Goal: Task Accomplishment & Management: Use online tool/utility

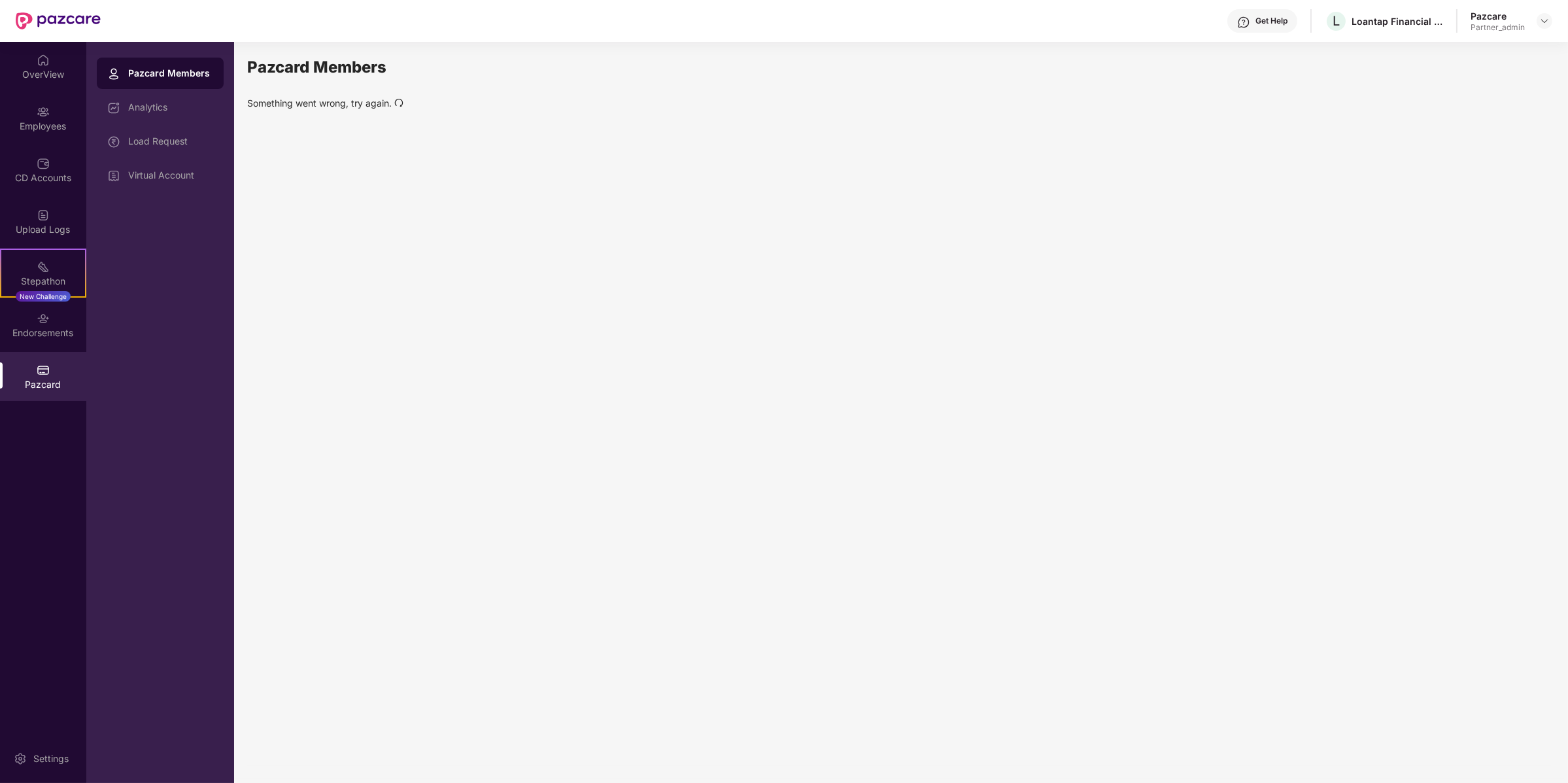
click at [399, 102] on icon "redo" at bounding box center [399, 102] width 9 height 9
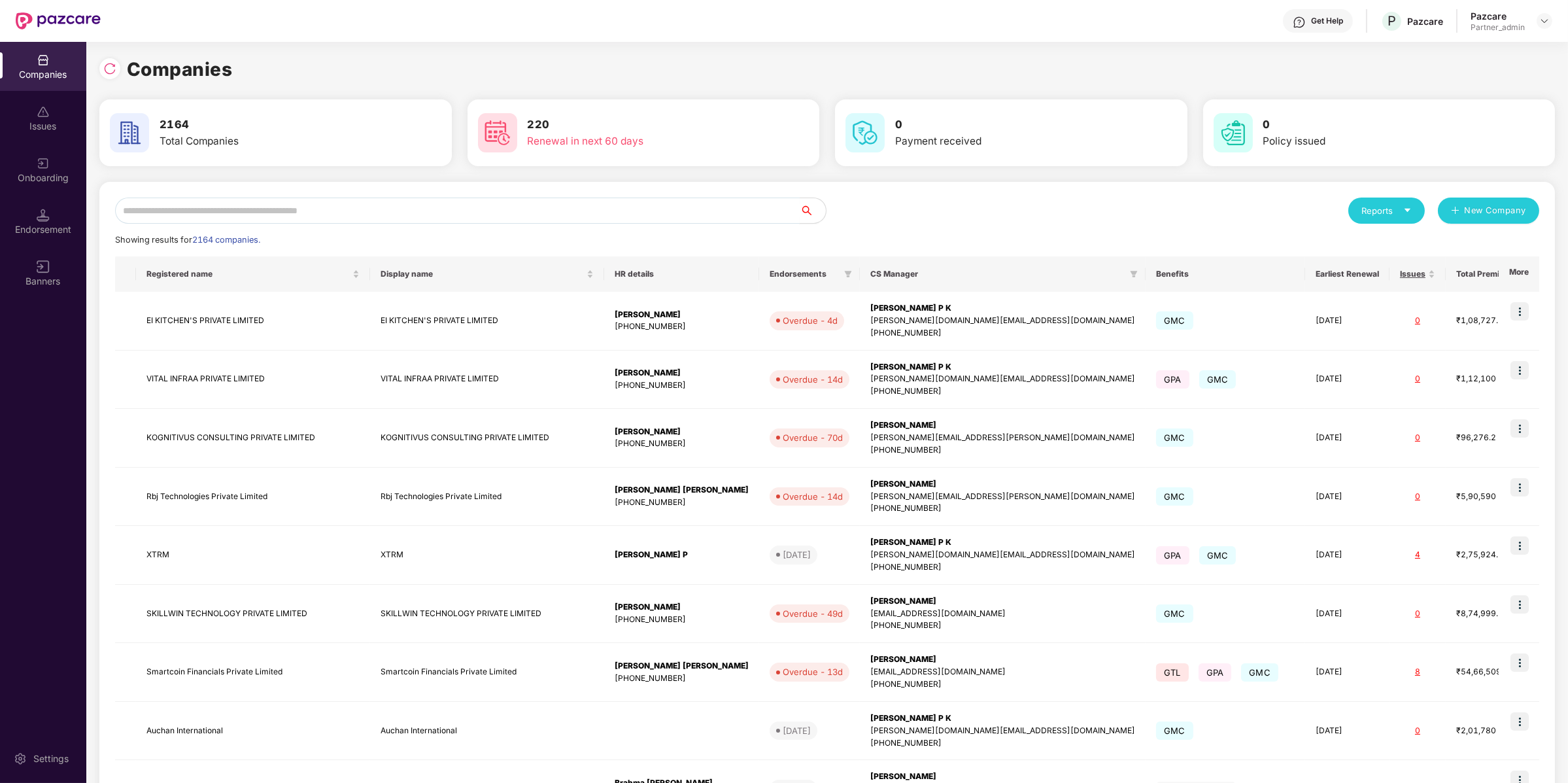
click at [235, 212] on input "text" at bounding box center [458, 211] width 685 height 26
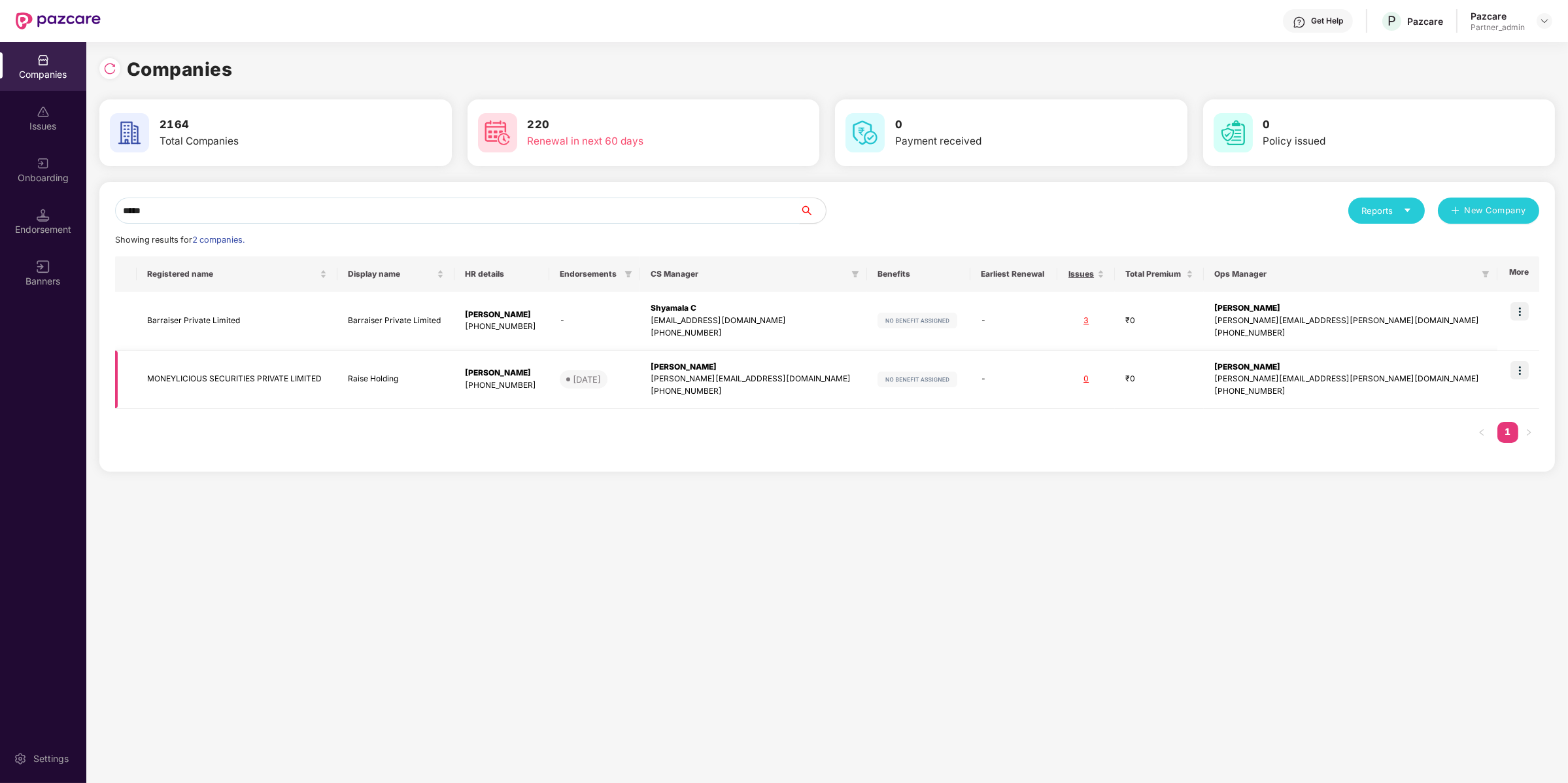
type input "*****"
click at [1526, 372] on img at bounding box center [1520, 370] width 19 height 19
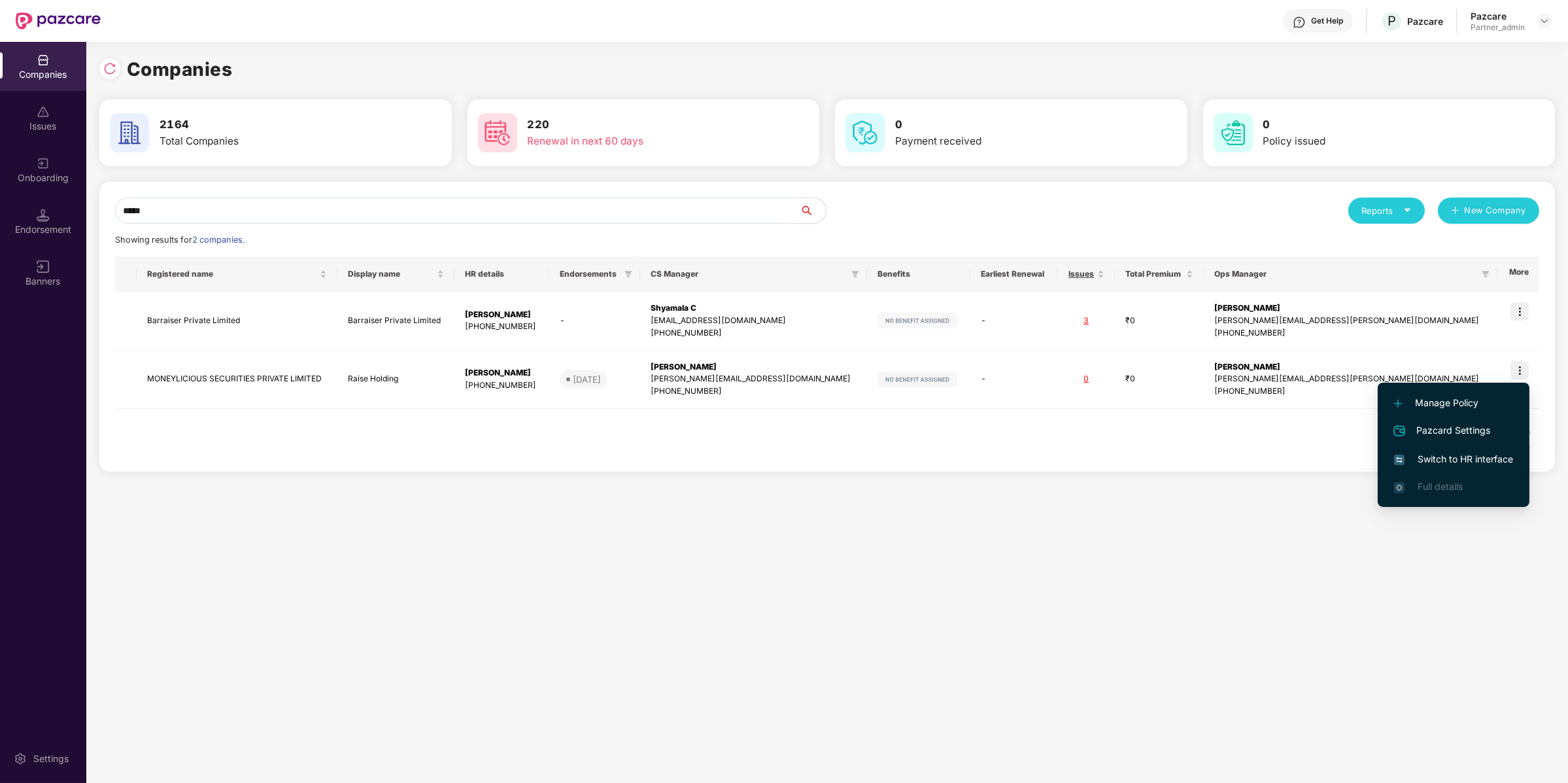
click at [1453, 470] on li "Switch to HR interface" at bounding box center [1453, 459] width 152 height 28
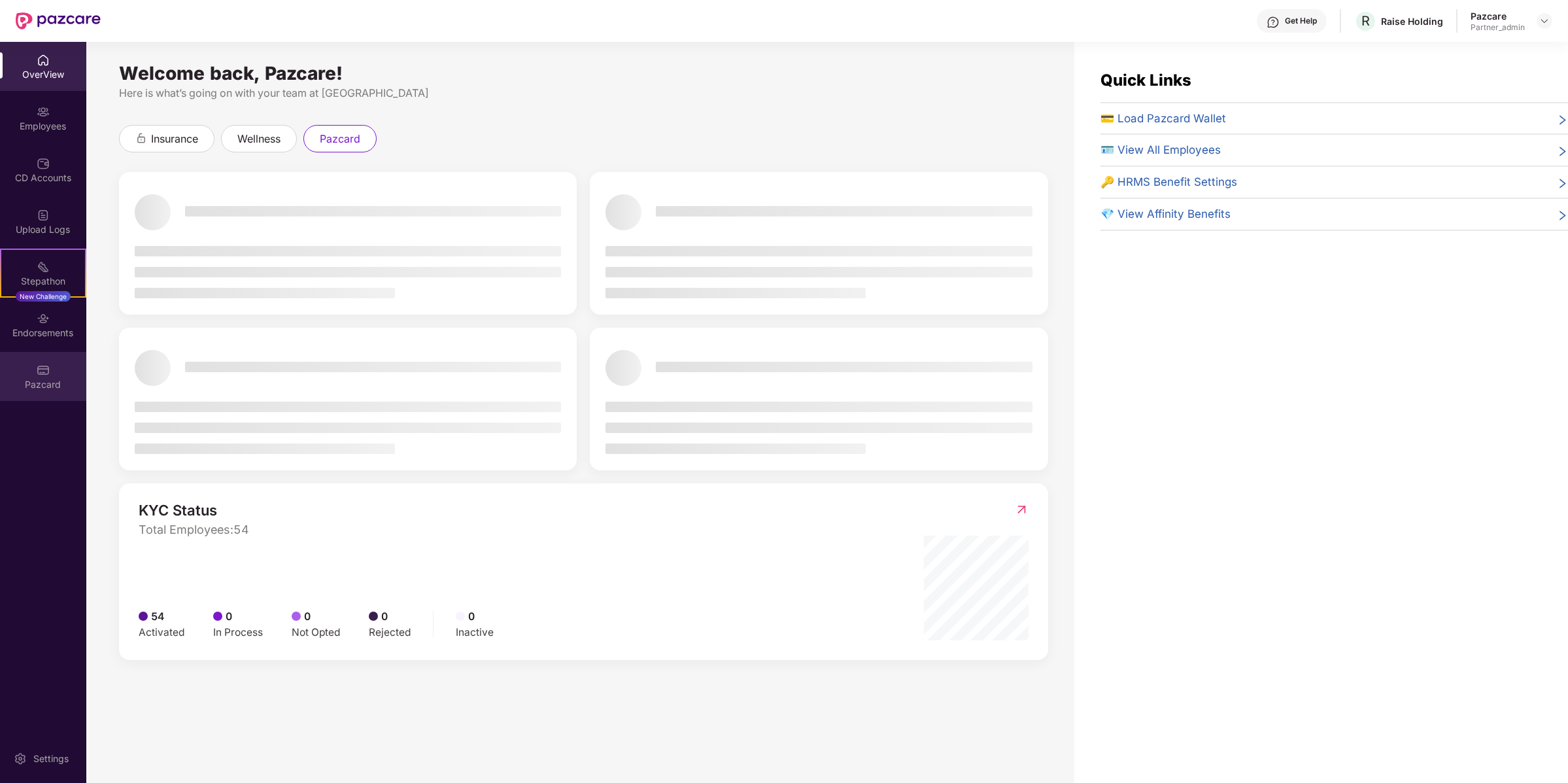
click at [28, 375] on div "Pazcard" at bounding box center [43, 376] width 86 height 49
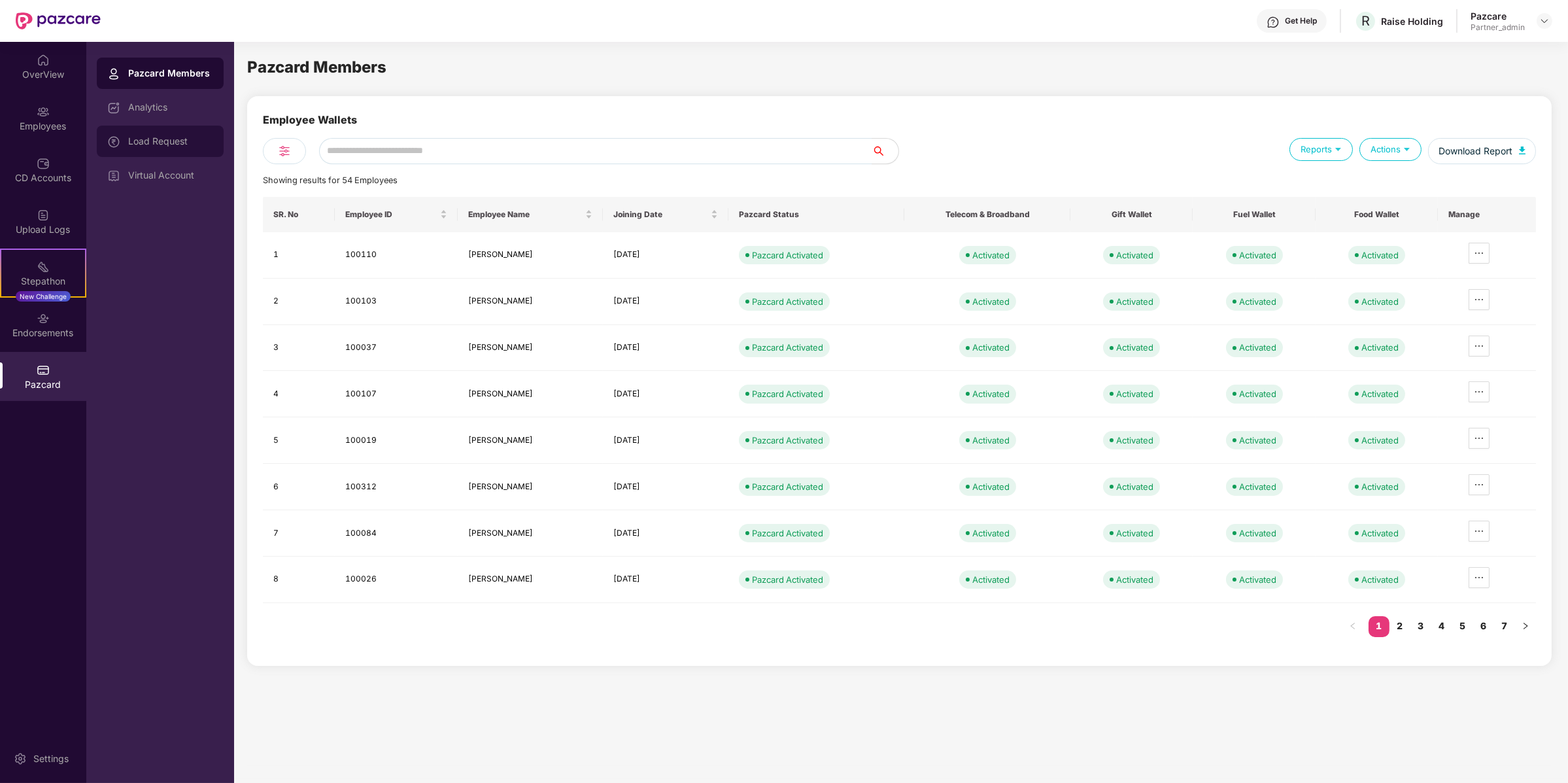
click at [176, 138] on div "Load Request" at bounding box center [171, 141] width 85 height 11
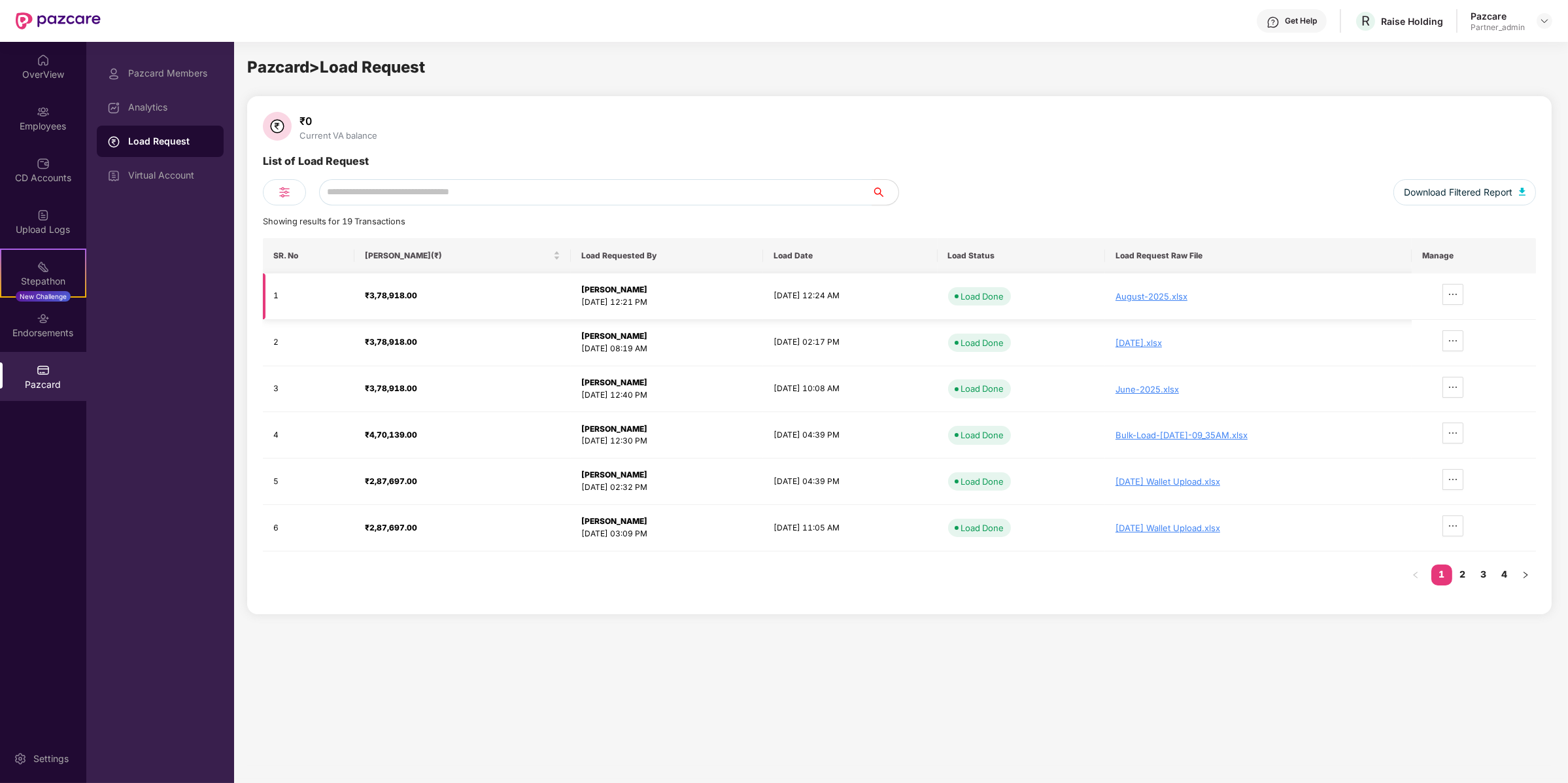
click at [1159, 294] on div "August-2025.xlsx" at bounding box center [1258, 296] width 285 height 11
click at [157, 83] on div "Pazcard Members" at bounding box center [160, 73] width 127 height 32
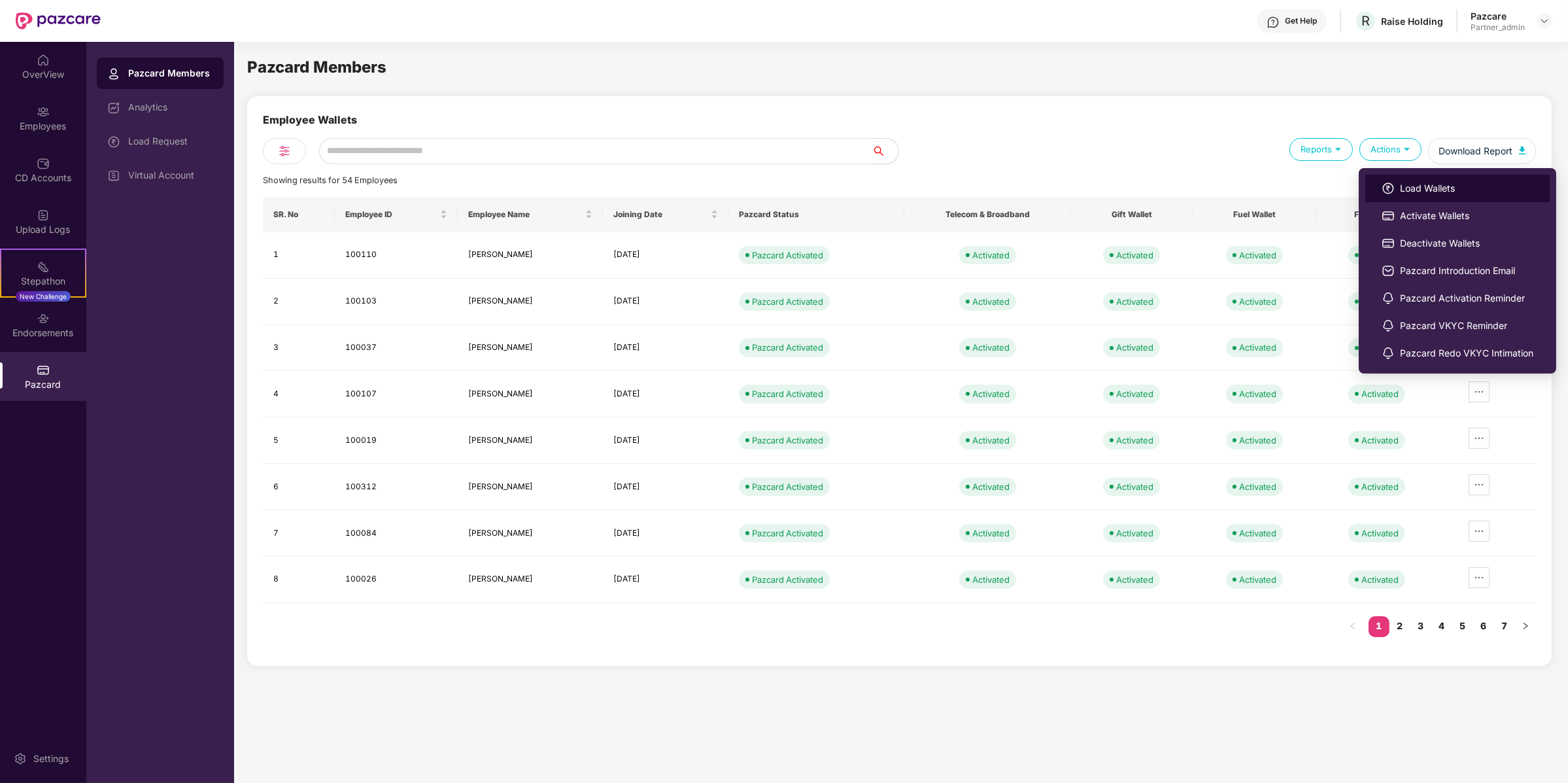
click at [1457, 181] on span "Load Wallets" at bounding box center [1467, 189] width 133 height 15
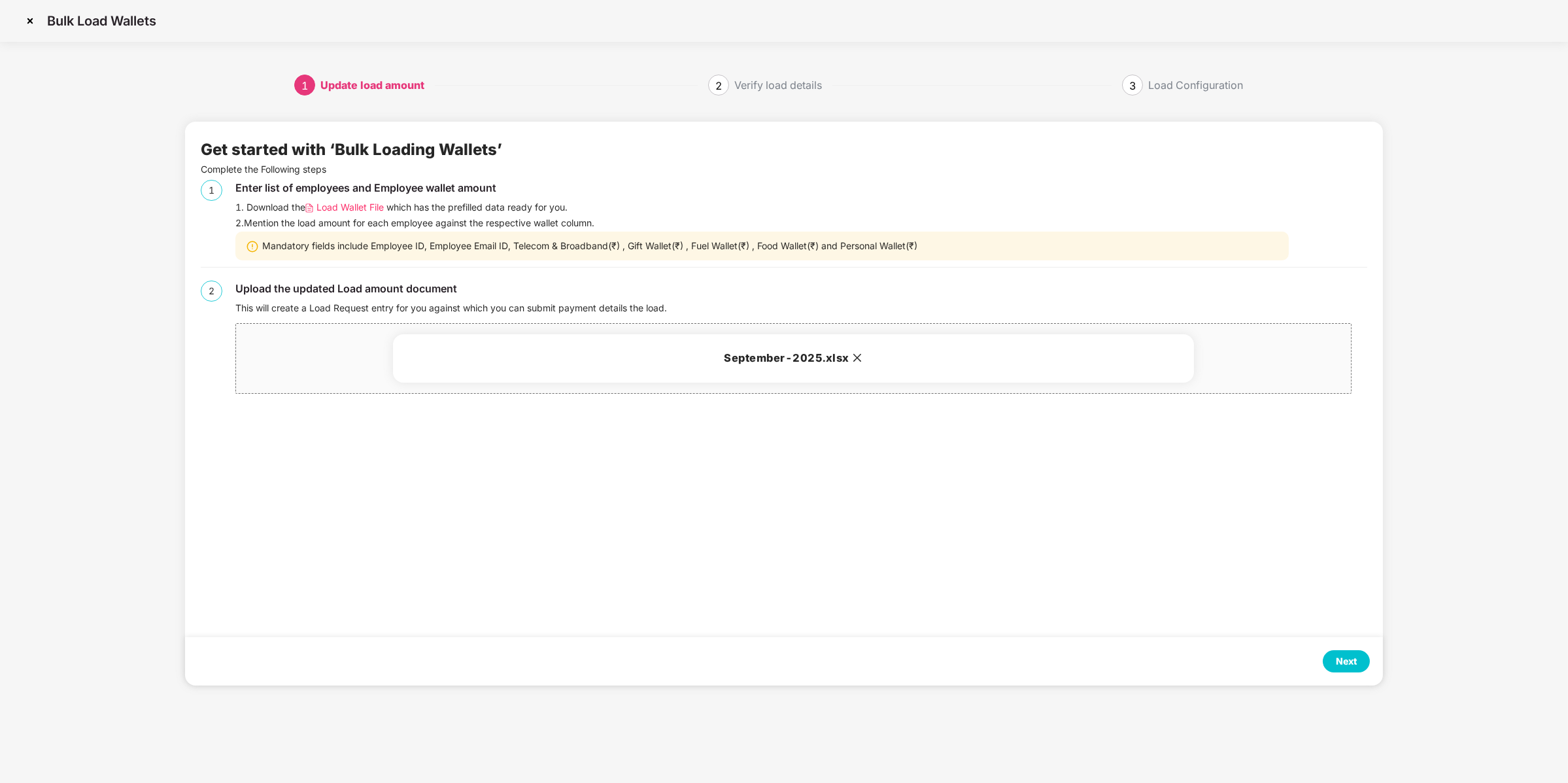
click at [1334, 656] on div "Next" at bounding box center [1347, 660] width 47 height 22
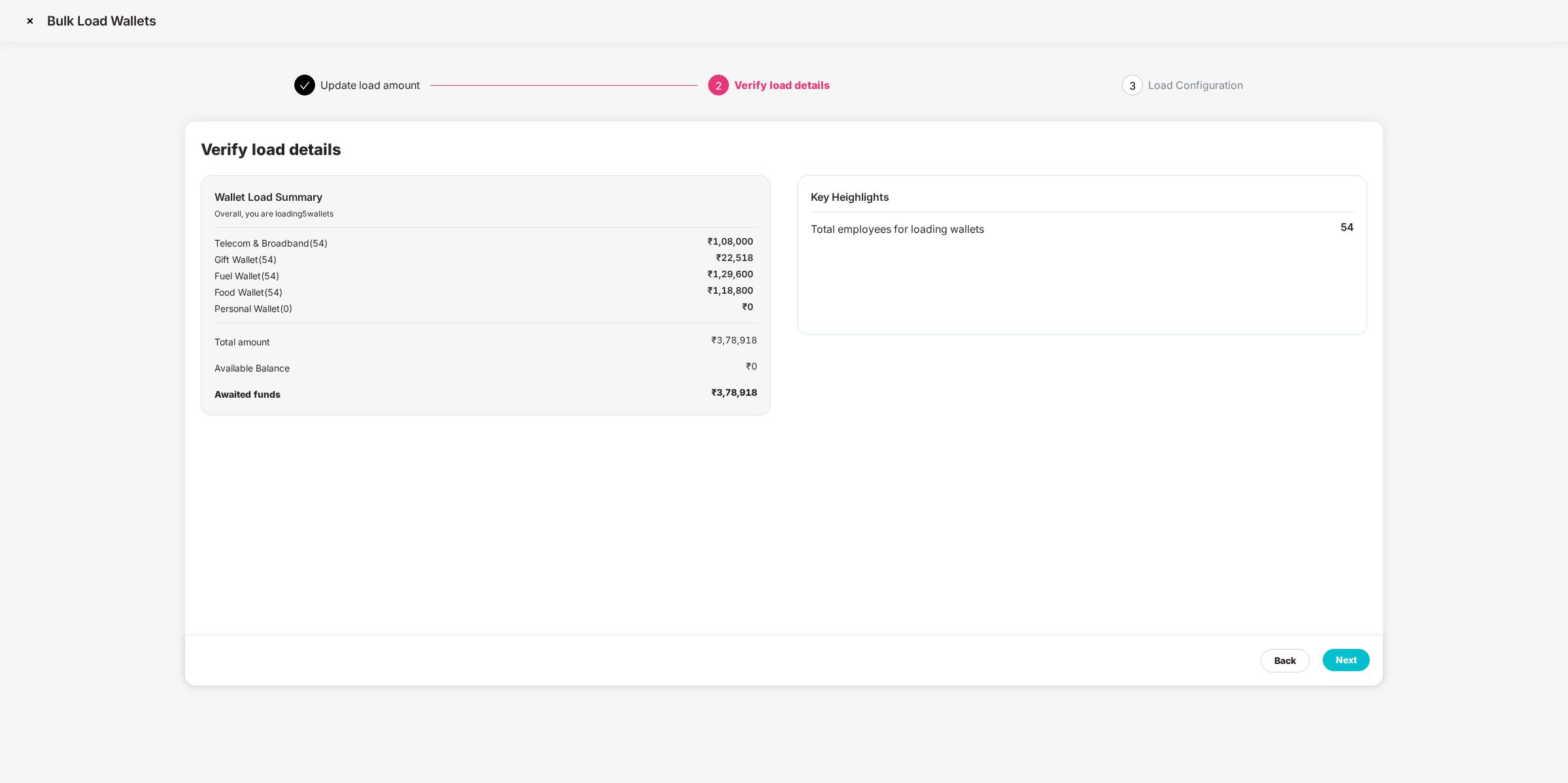
click at [1334, 656] on div "Next" at bounding box center [1347, 659] width 47 height 22
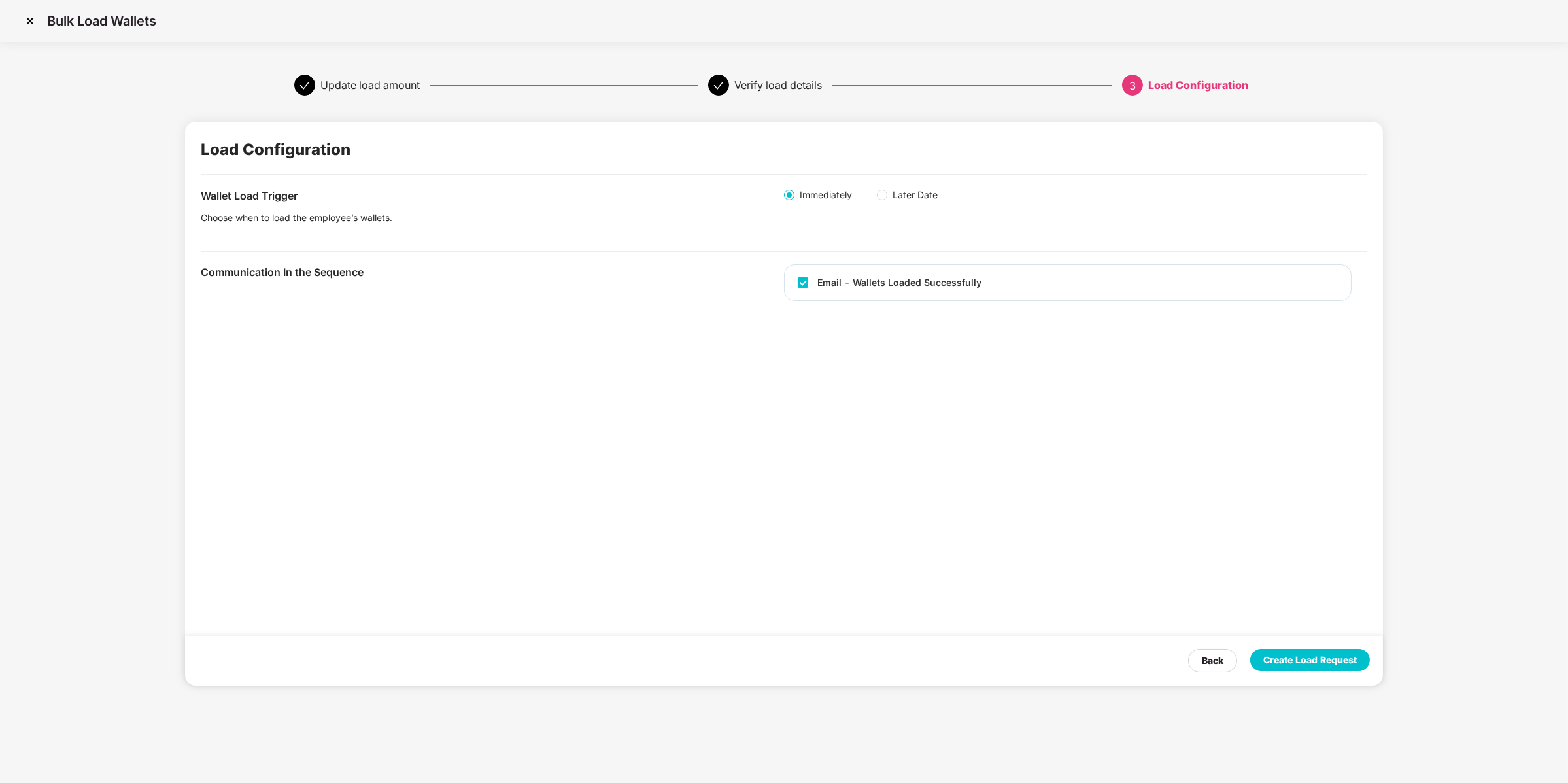
click at [1334, 656] on div "Create Load Request" at bounding box center [1310, 660] width 94 height 15
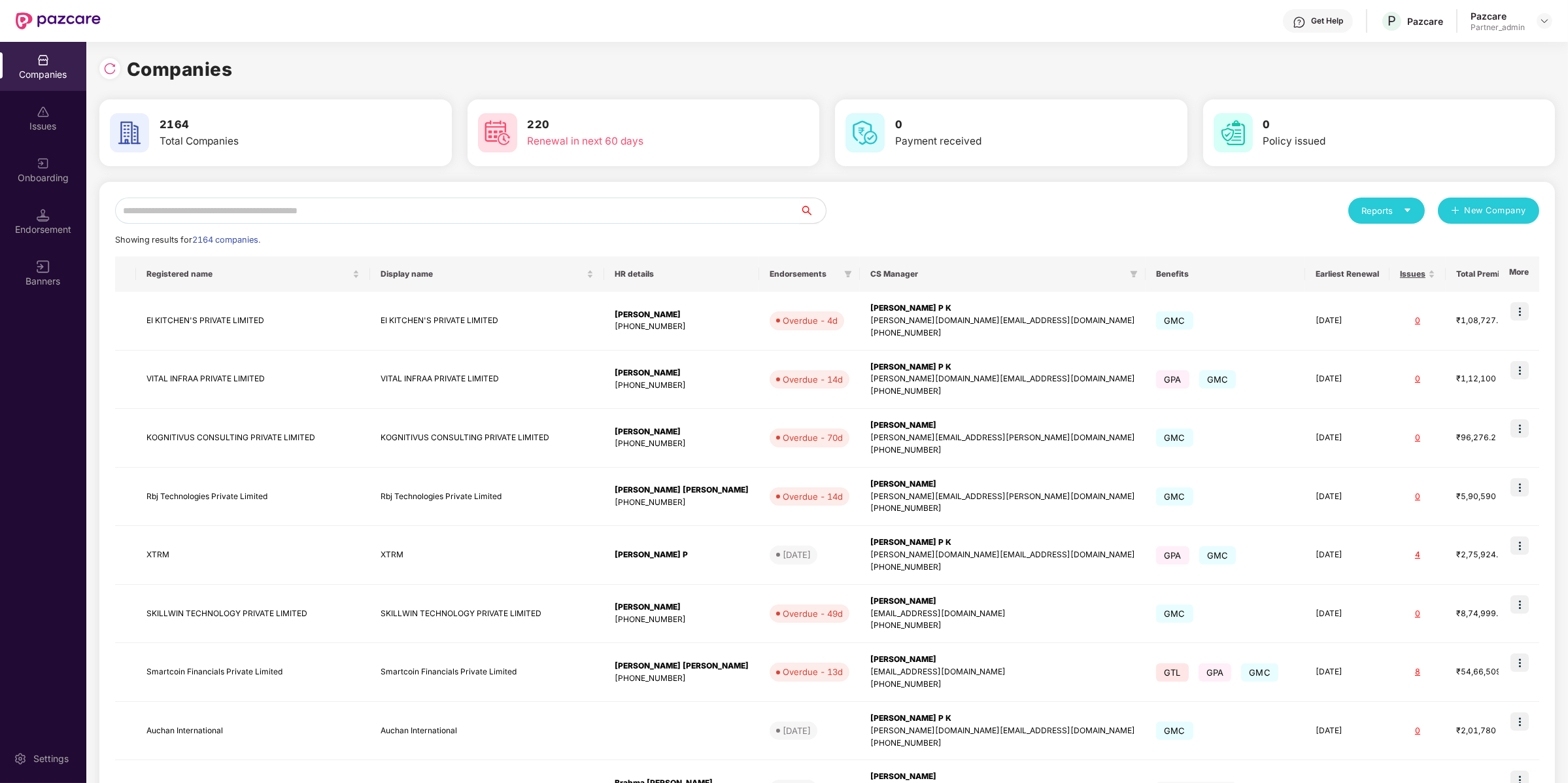
click at [244, 200] on input "text" at bounding box center [458, 211] width 685 height 26
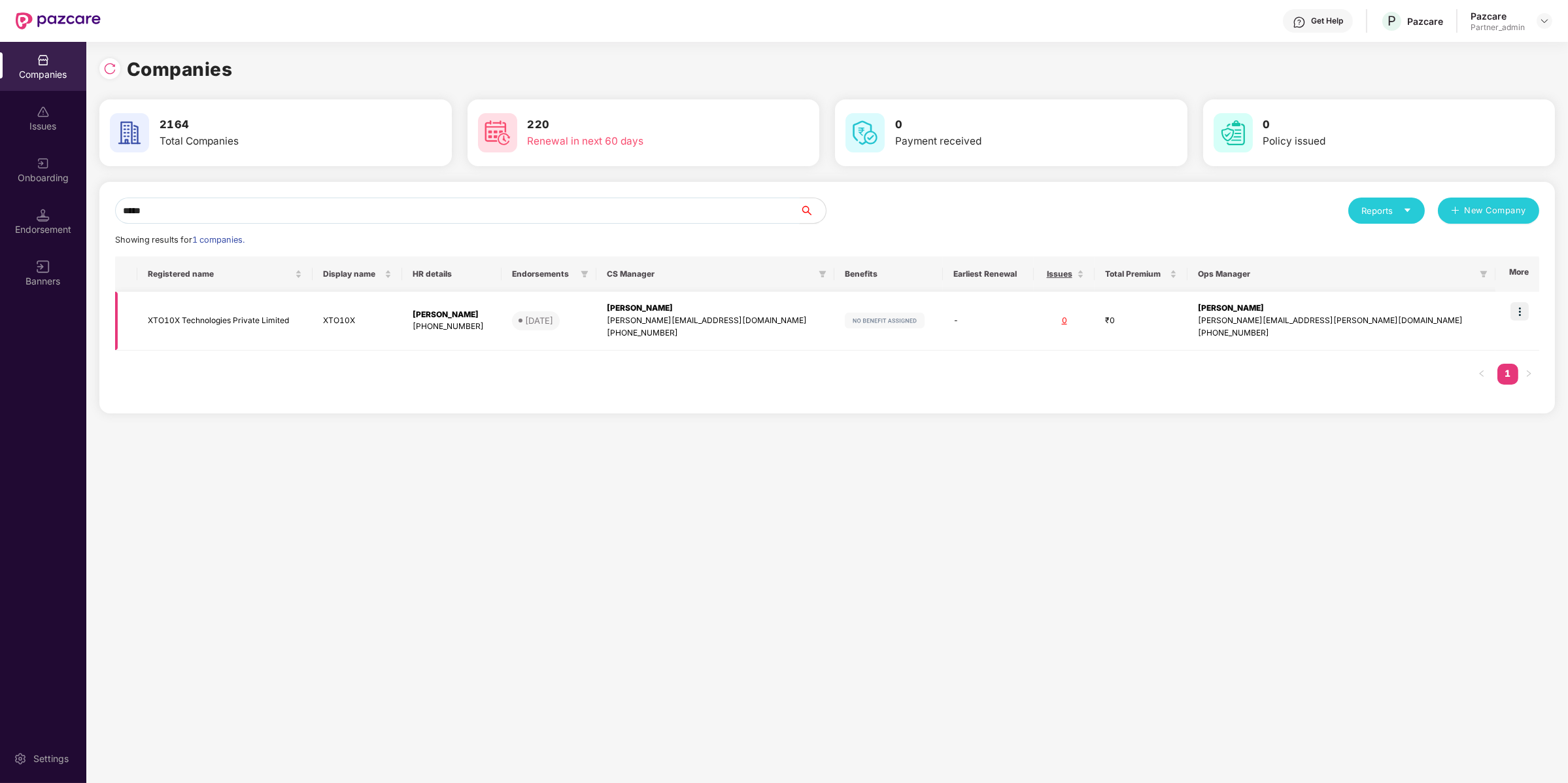
type input "*****"
click at [1526, 313] on img at bounding box center [1520, 311] width 19 height 19
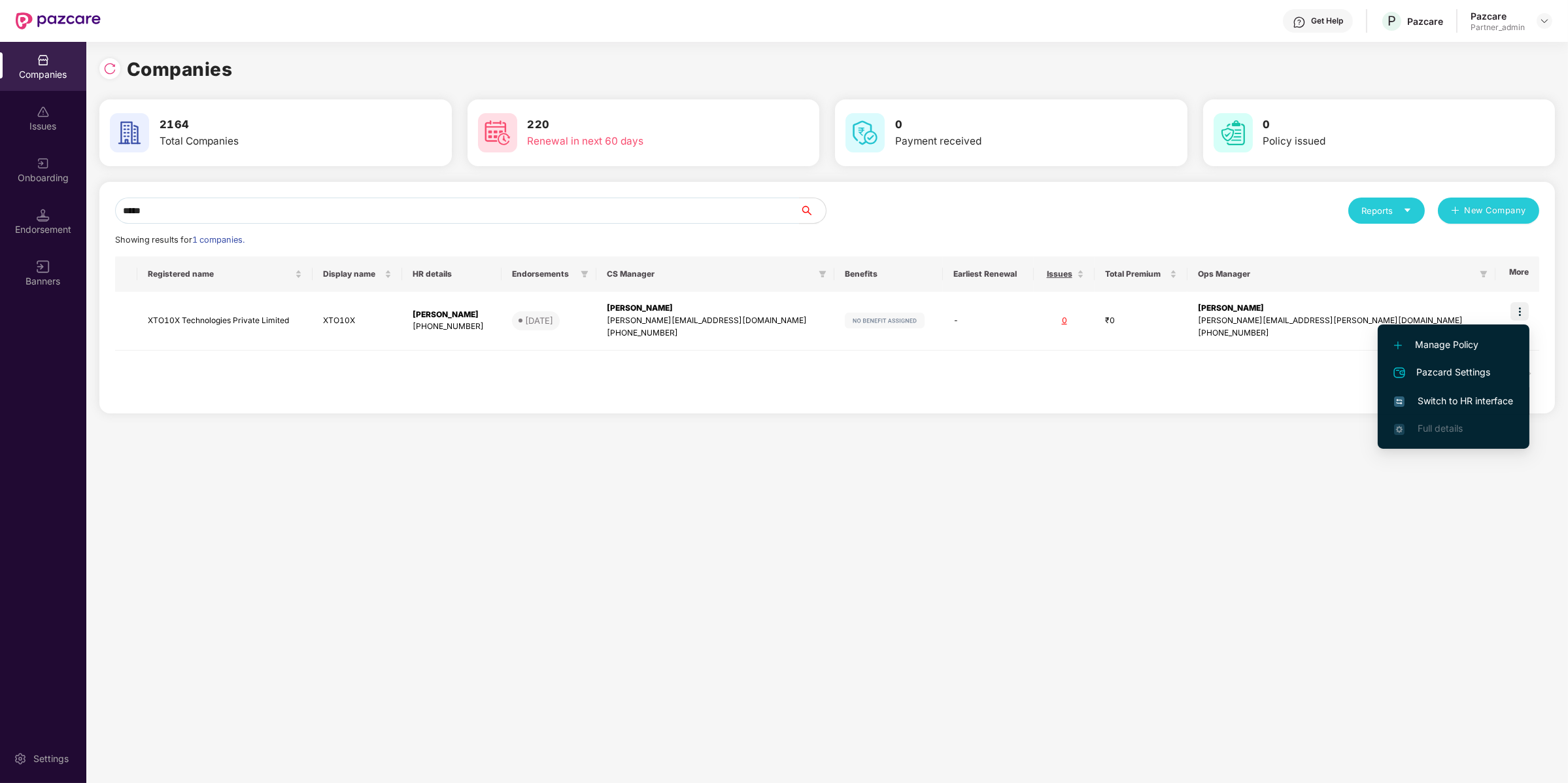
click at [1438, 412] on li "Switch to HR interface" at bounding box center [1453, 401] width 152 height 28
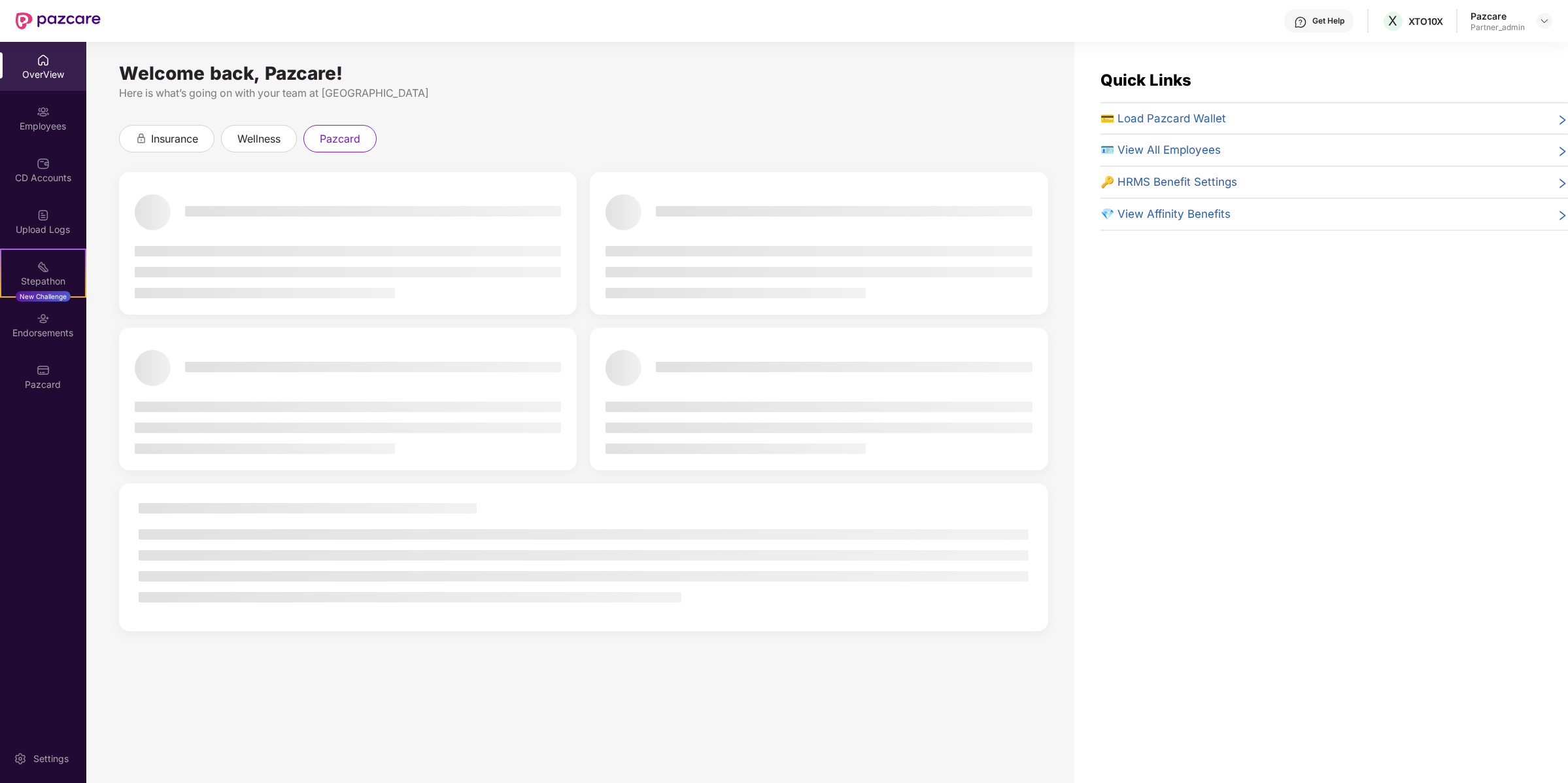
click at [115, 398] on div at bounding box center [347, 405] width 471 height 155
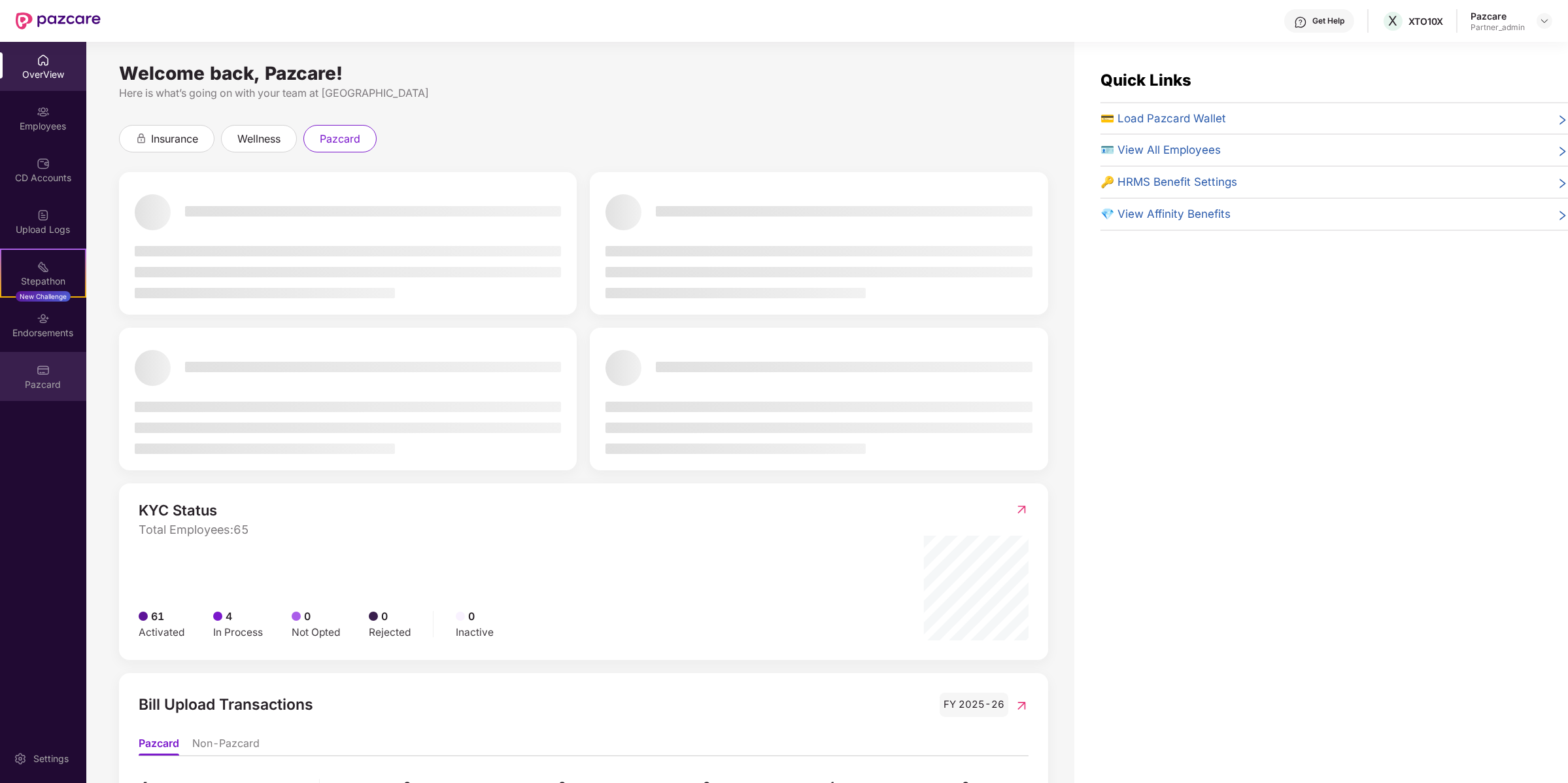
click at [64, 374] on div "Pazcard" at bounding box center [43, 376] width 86 height 49
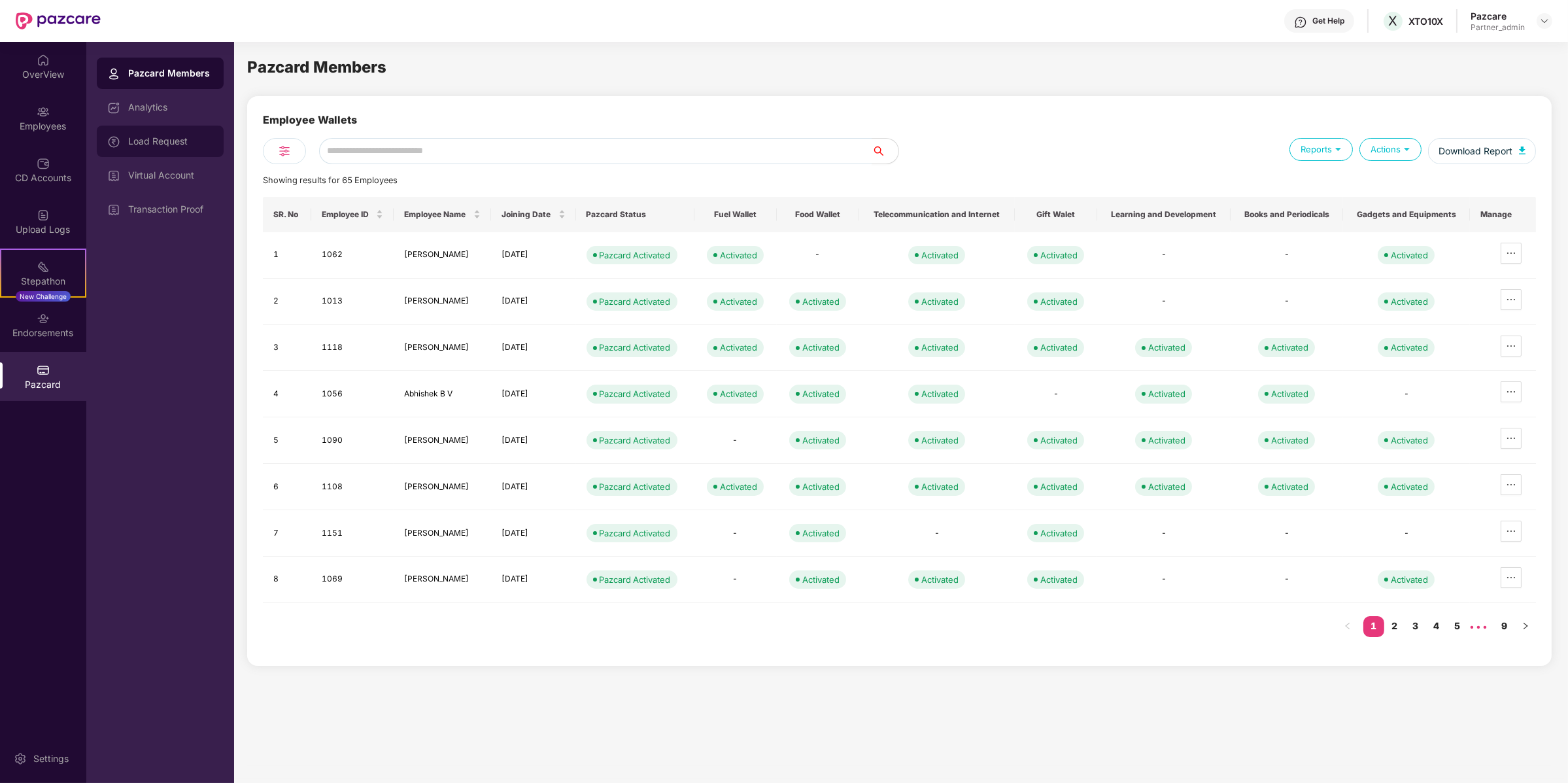
click at [120, 142] on div at bounding box center [118, 141] width 21 height 15
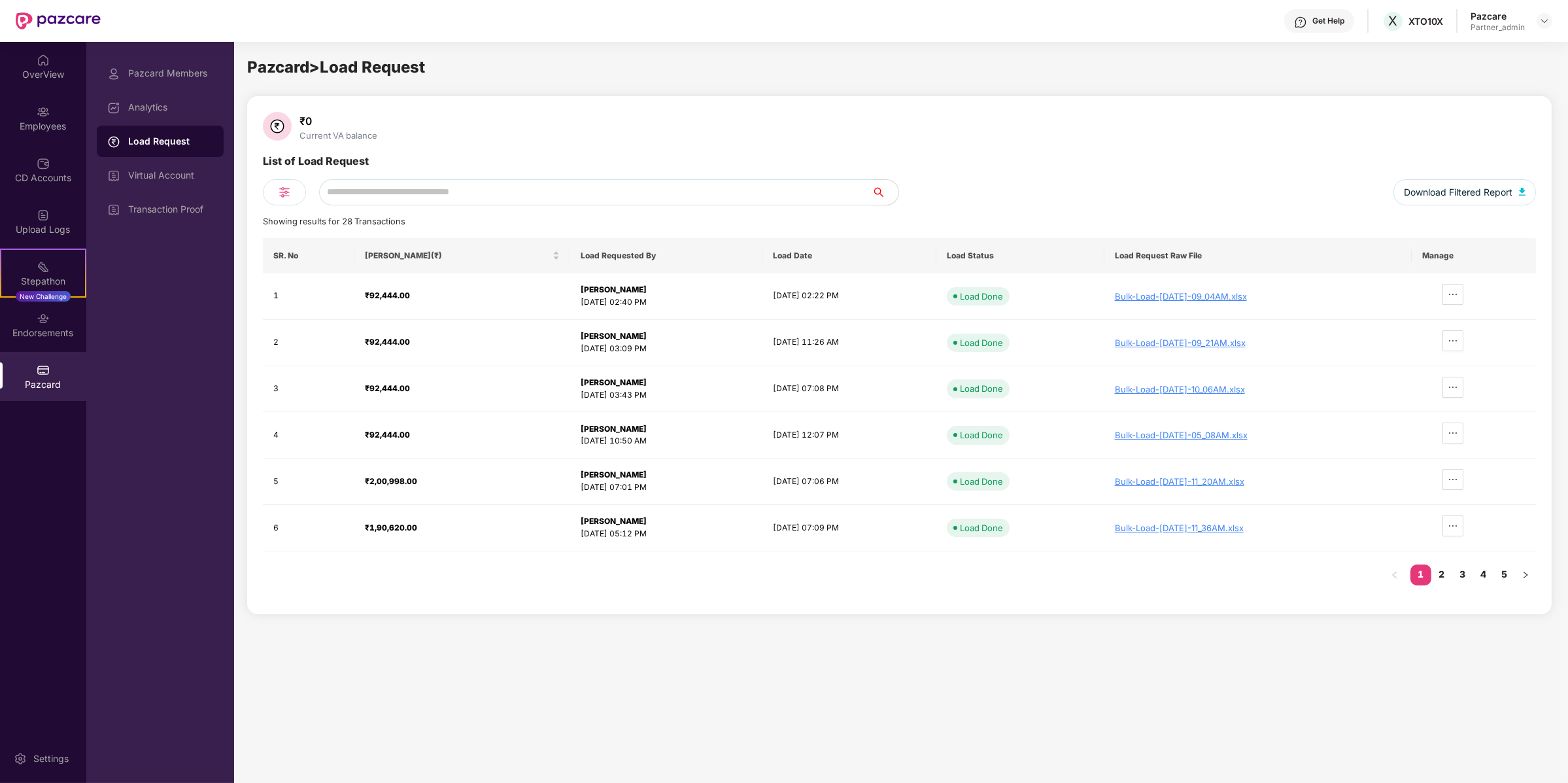
click at [292, 191] on div at bounding box center [284, 192] width 43 height 26
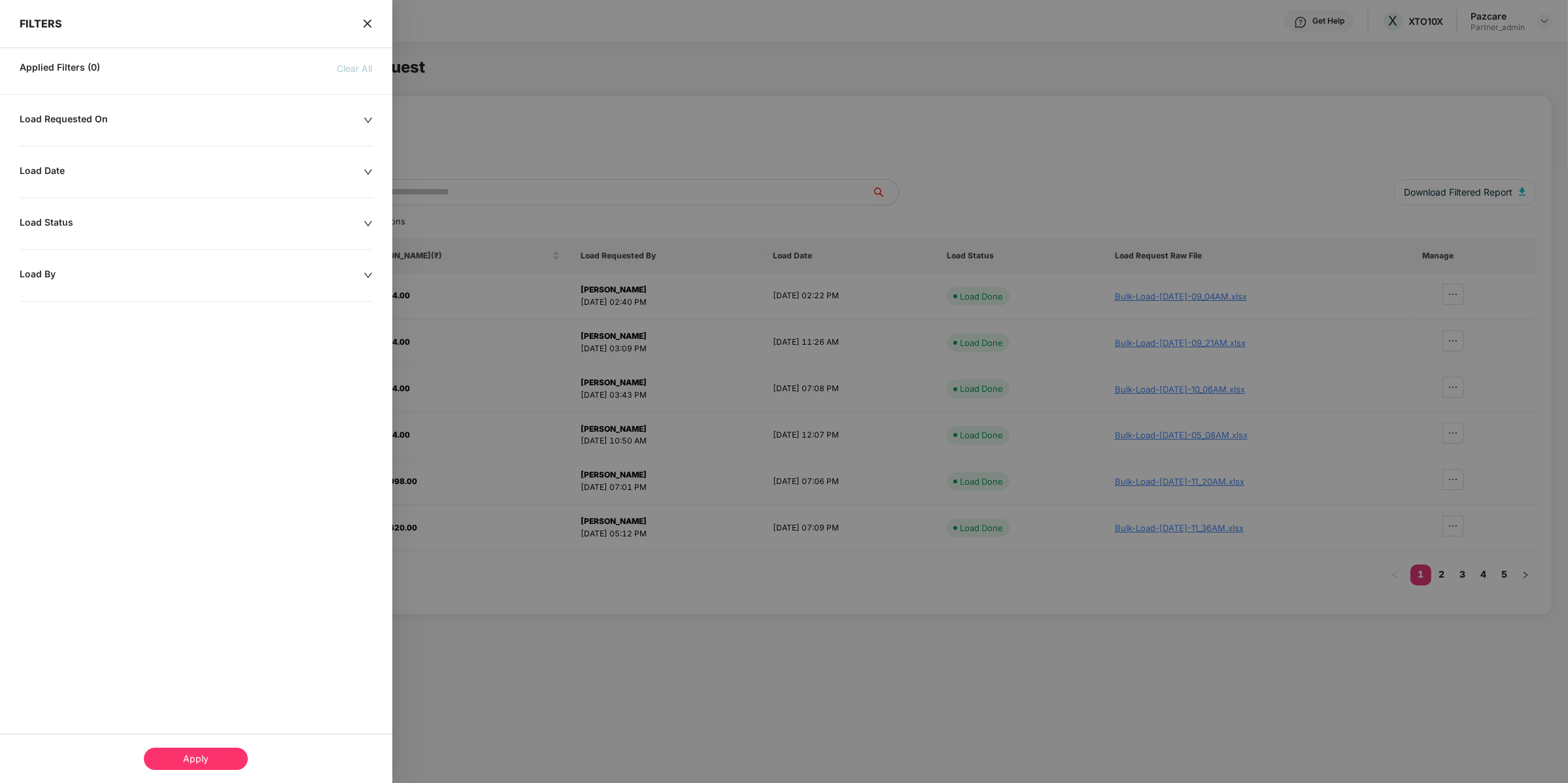
click at [367, 28] on icon "close" at bounding box center [368, 24] width 11 height 11
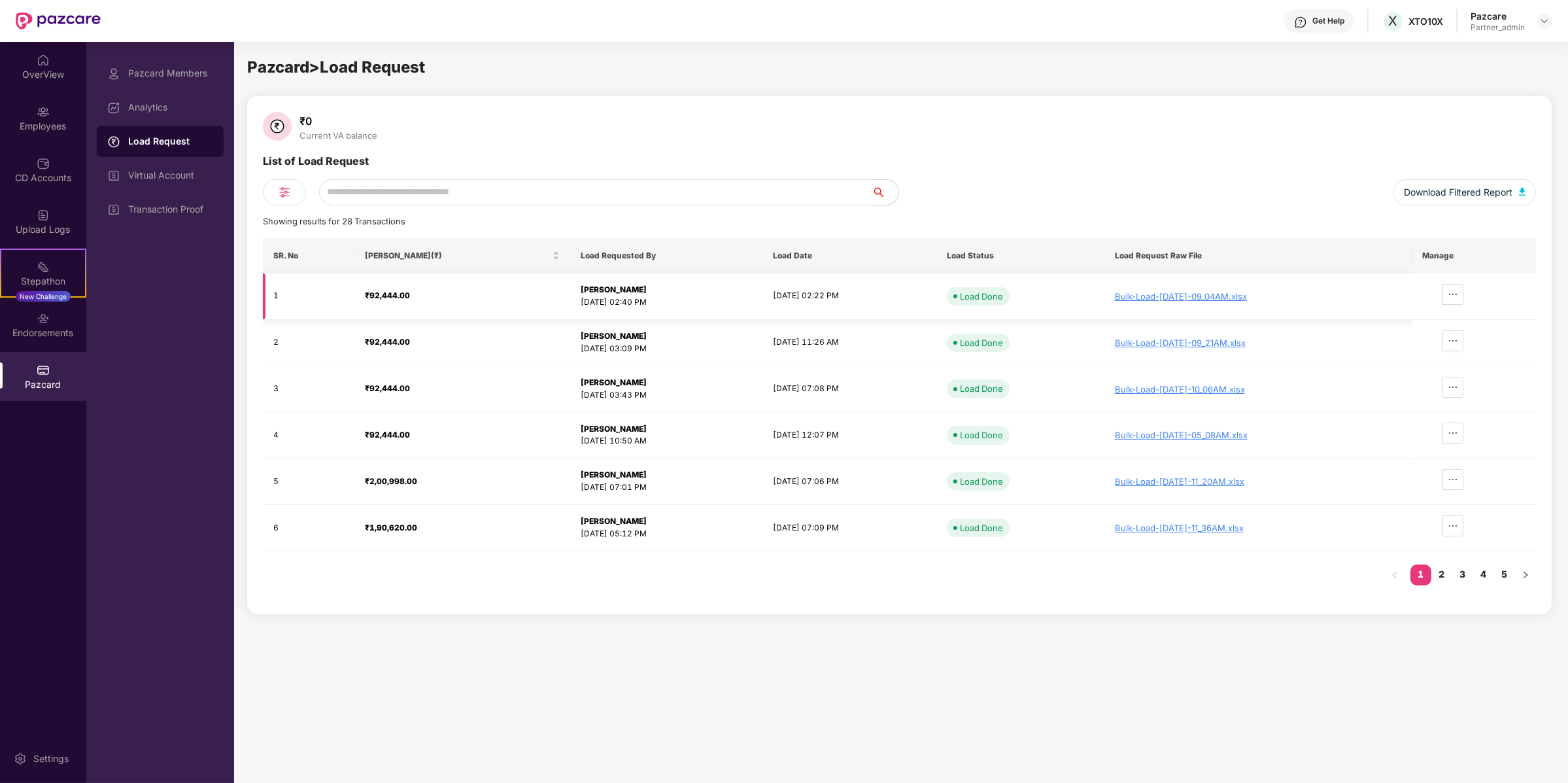
click at [1217, 297] on div "Bulk-Load-[DATE]-09_04AM.xlsx" at bounding box center [1258, 296] width 286 height 11
click at [107, 58] on div "Pazcard Members Analytics Load Request Virtual Account Transaction Proof" at bounding box center [160, 141] width 127 height 167
click at [125, 67] on div at bounding box center [118, 73] width 21 height 15
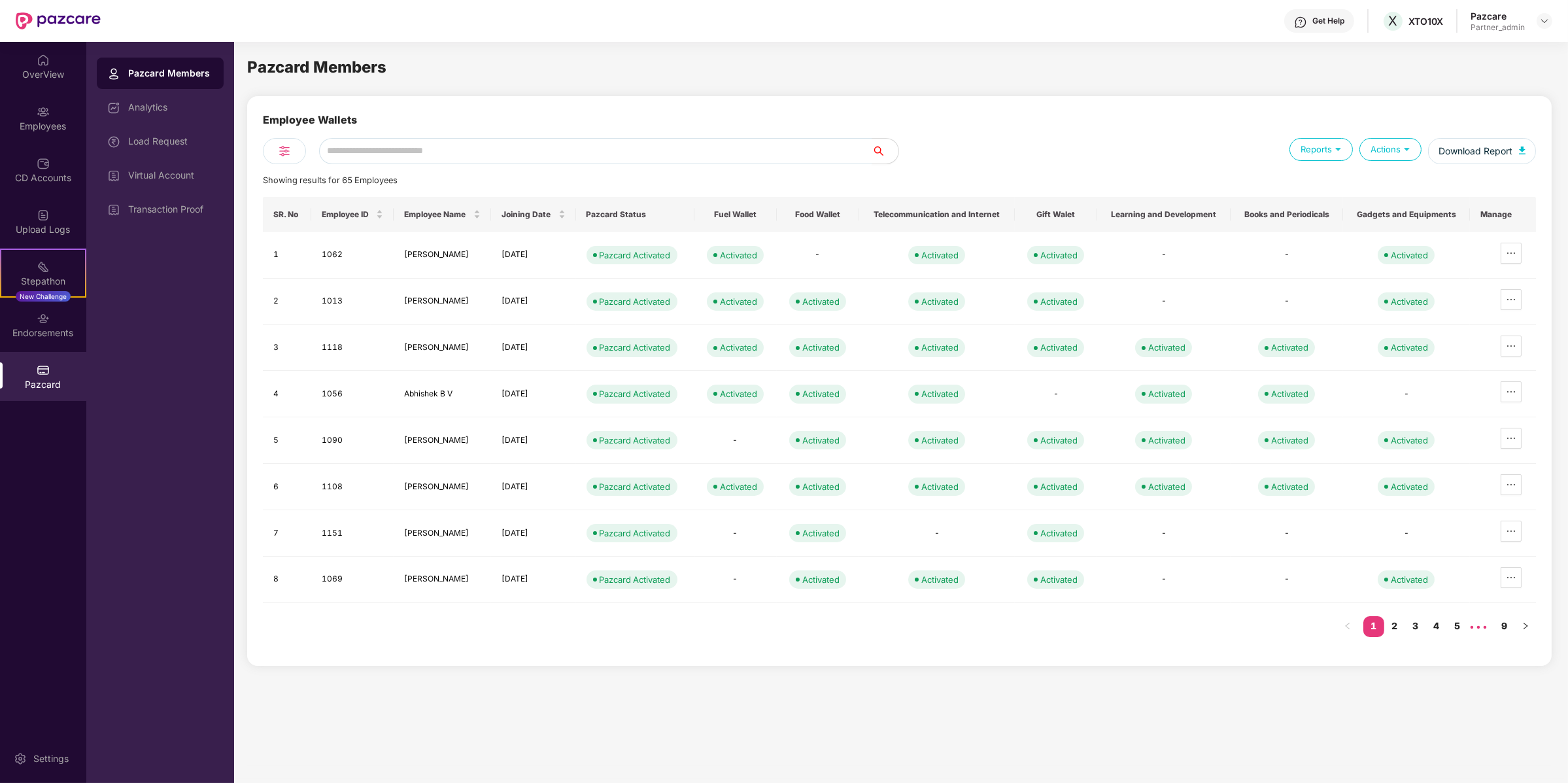
click at [1429, 143] on span "Download Report" at bounding box center [1479, 151] width 115 height 26
click at [1397, 150] on div "Actions" at bounding box center [1391, 150] width 62 height 23
click at [1392, 176] on div "Showing results for 65 Employees" at bounding box center [899, 181] width 1274 height 13
click at [1392, 151] on div "Actions" at bounding box center [1391, 150] width 62 height 23
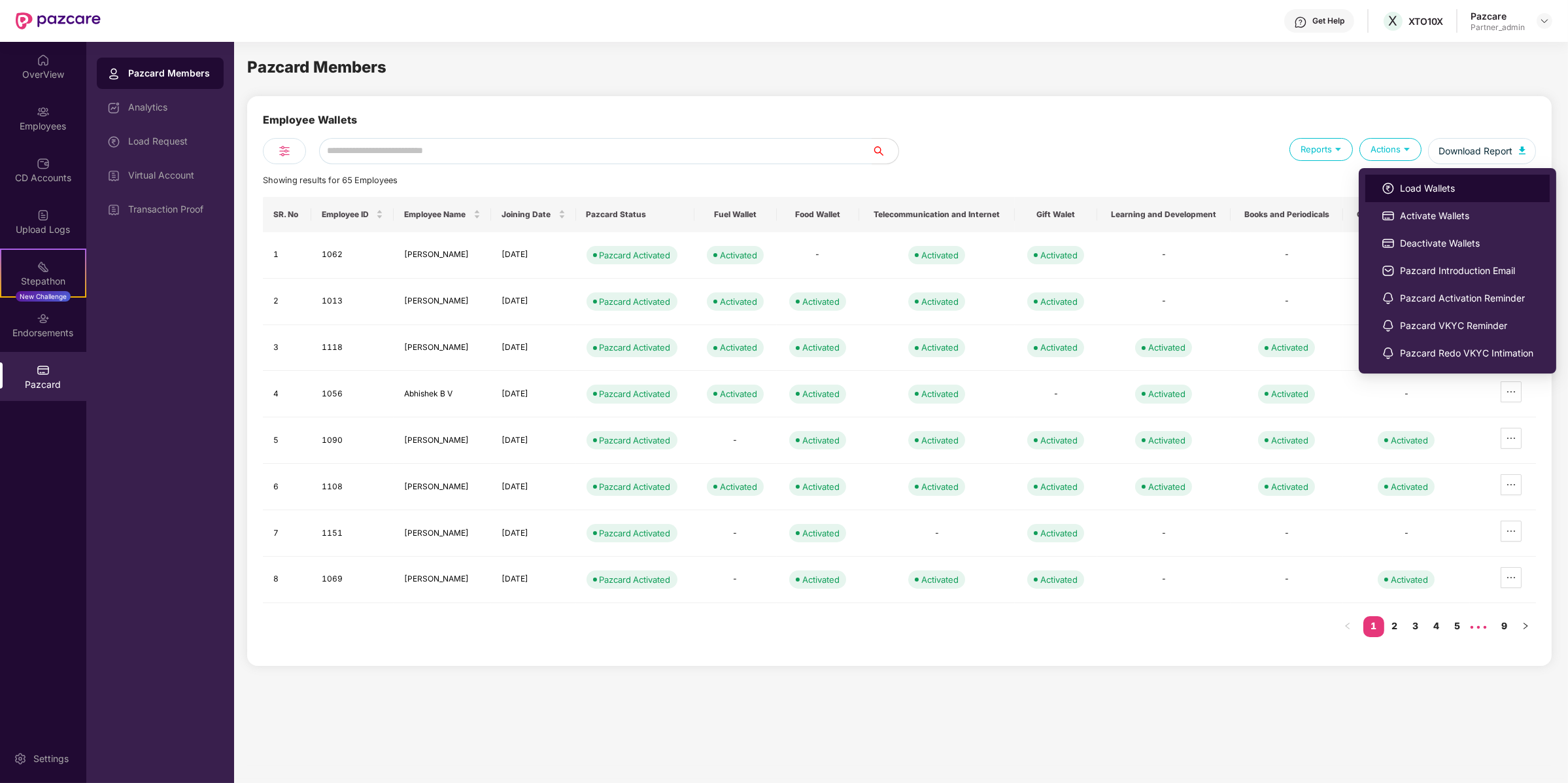
click at [1392, 175] on li "Load Wallets" at bounding box center [1457, 189] width 185 height 28
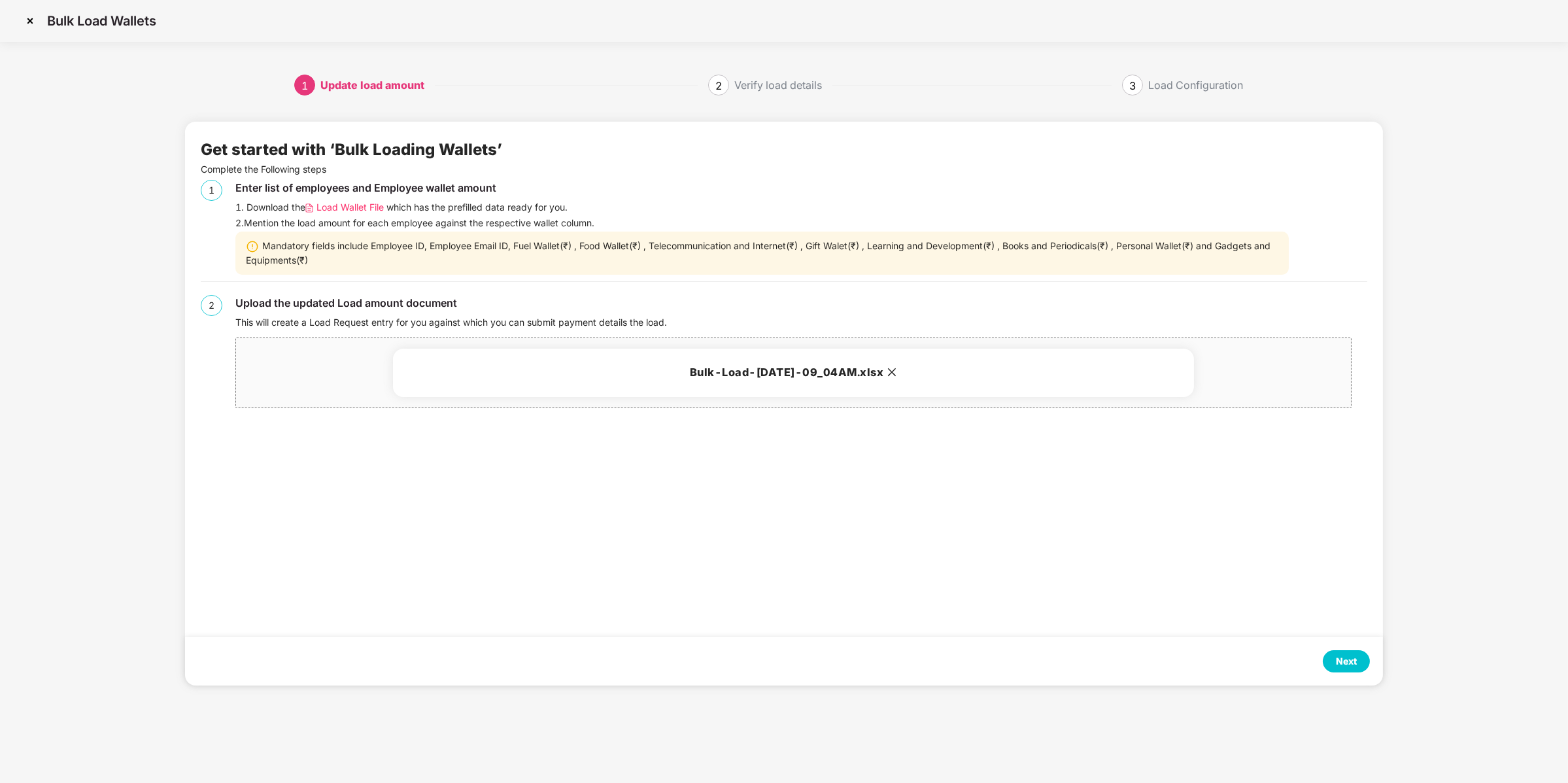
click at [1341, 656] on div "Next" at bounding box center [1347, 661] width 21 height 15
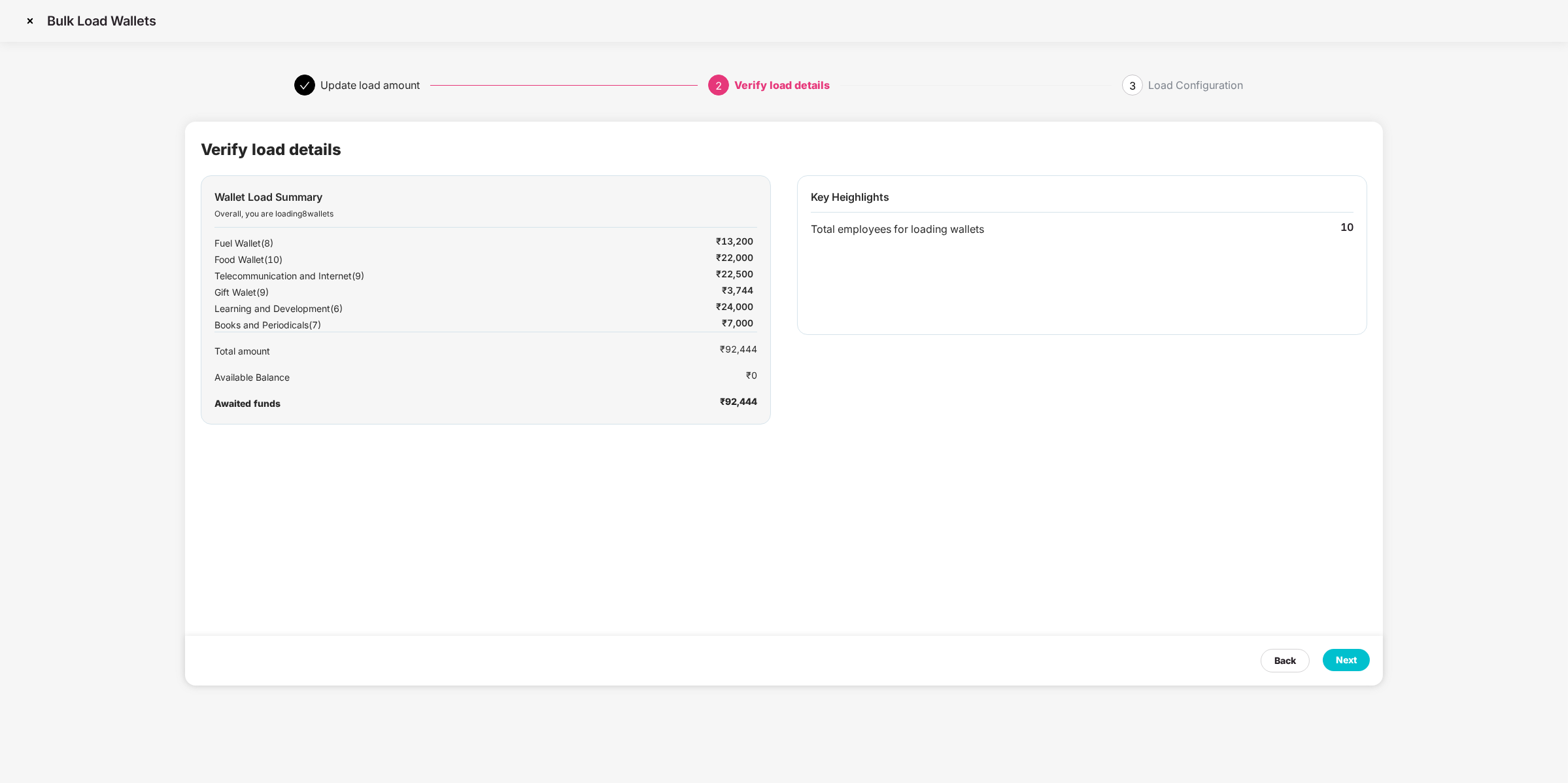
click at [1341, 657] on div "Next" at bounding box center [1347, 660] width 21 height 15
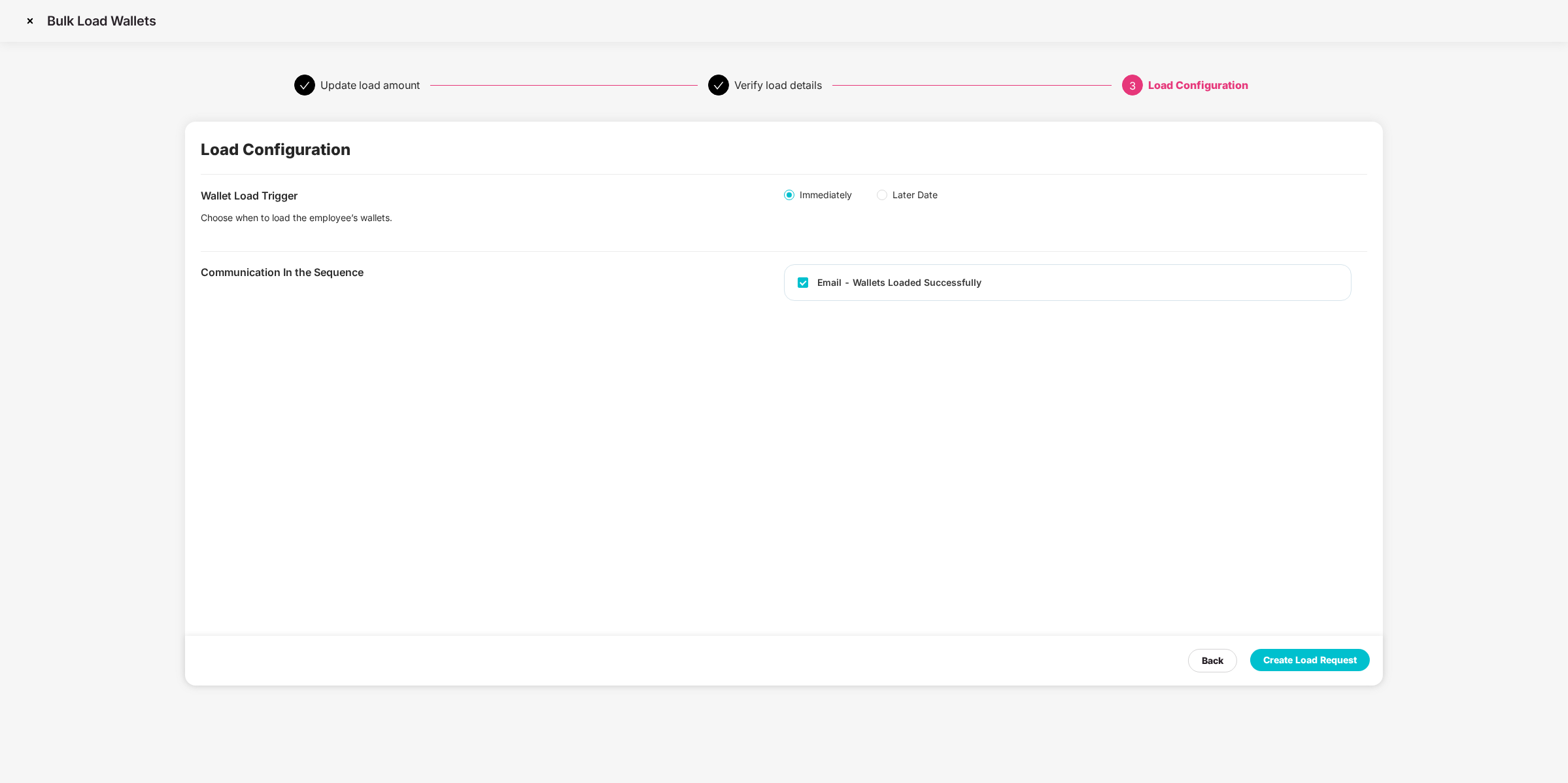
click at [1341, 657] on div "Create Load Request" at bounding box center [1310, 660] width 94 height 15
